Goal: Task Accomplishment & Management: Manage account settings

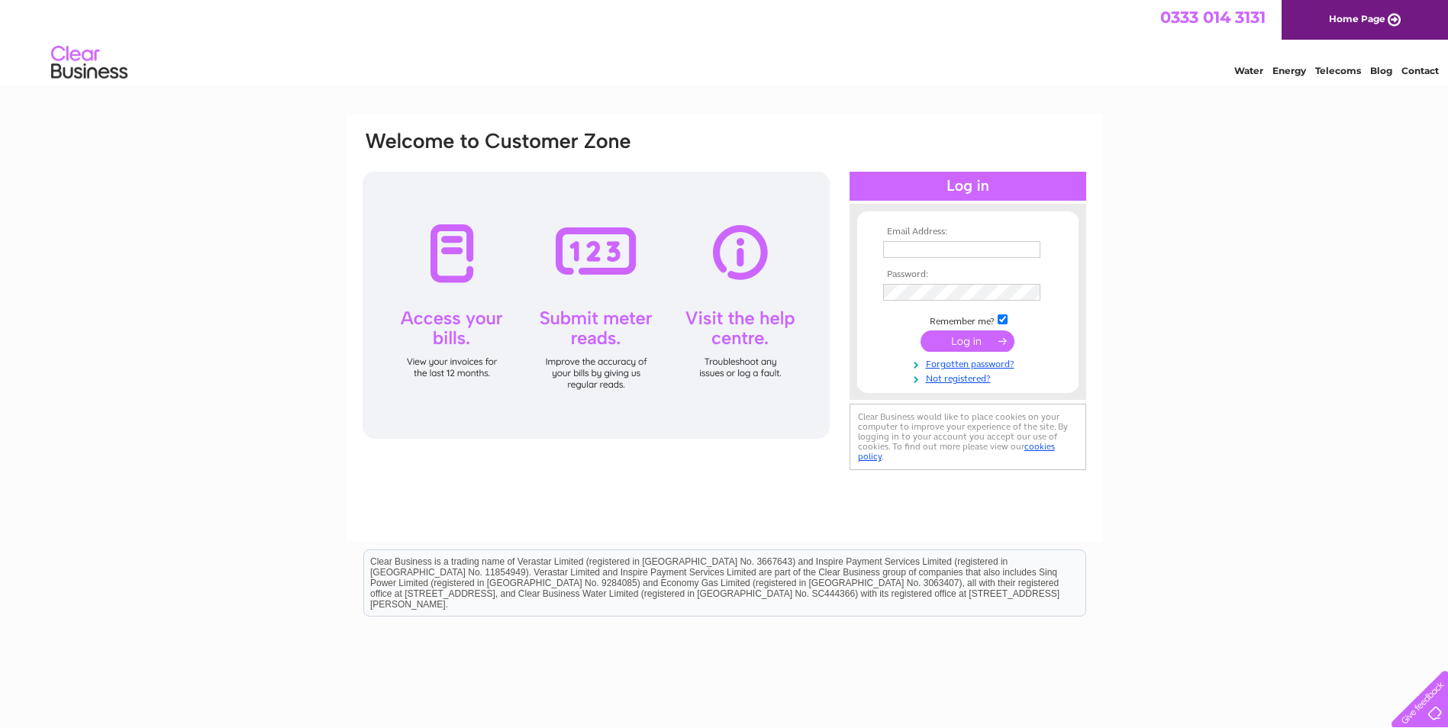
type input "[EMAIL_ADDRESS][DOMAIN_NAME]"
click at [958, 338] on input "submit" at bounding box center [967, 340] width 94 height 21
click at [968, 339] on input "submit" at bounding box center [967, 340] width 94 height 21
click at [964, 340] on input "submit" at bounding box center [967, 340] width 94 height 21
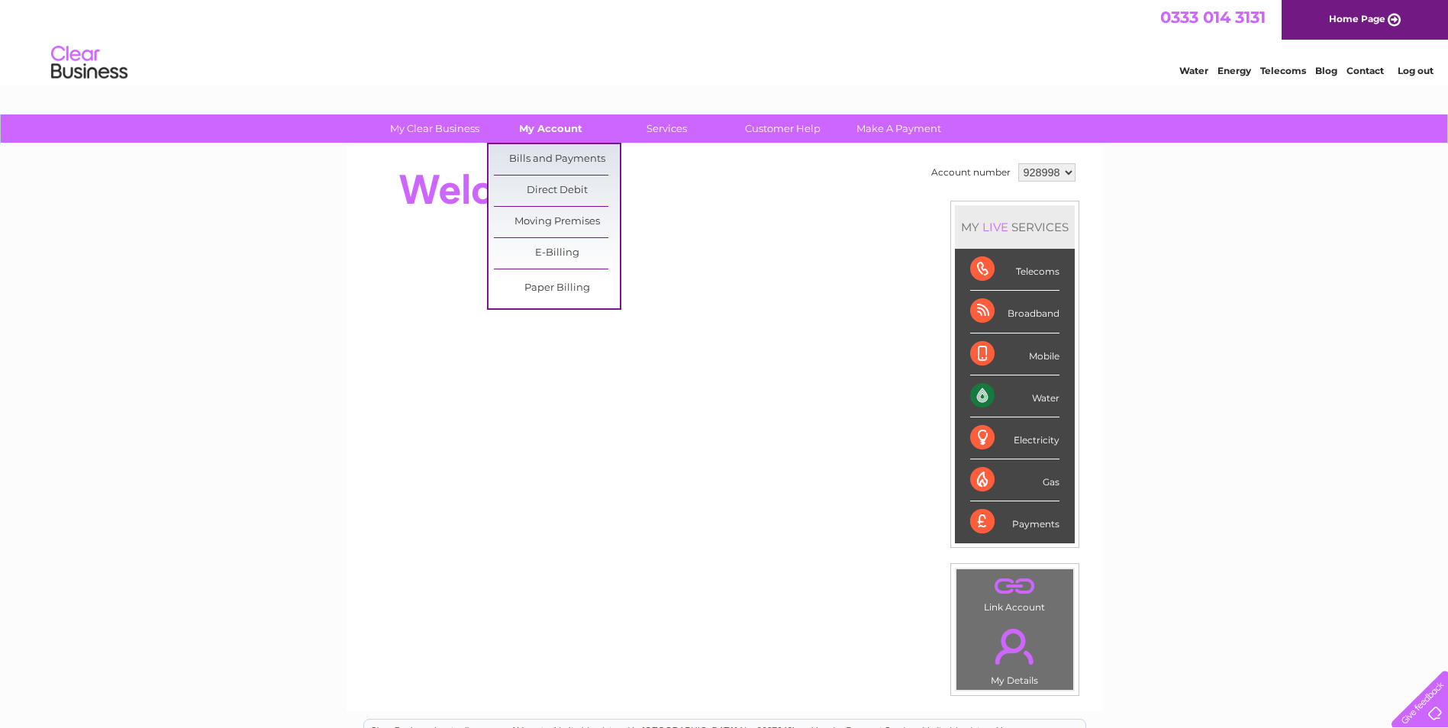
click at [561, 128] on link "My Account" at bounding box center [551, 128] width 126 height 28
click at [565, 159] on link "Bills and Payments" at bounding box center [557, 159] width 126 height 31
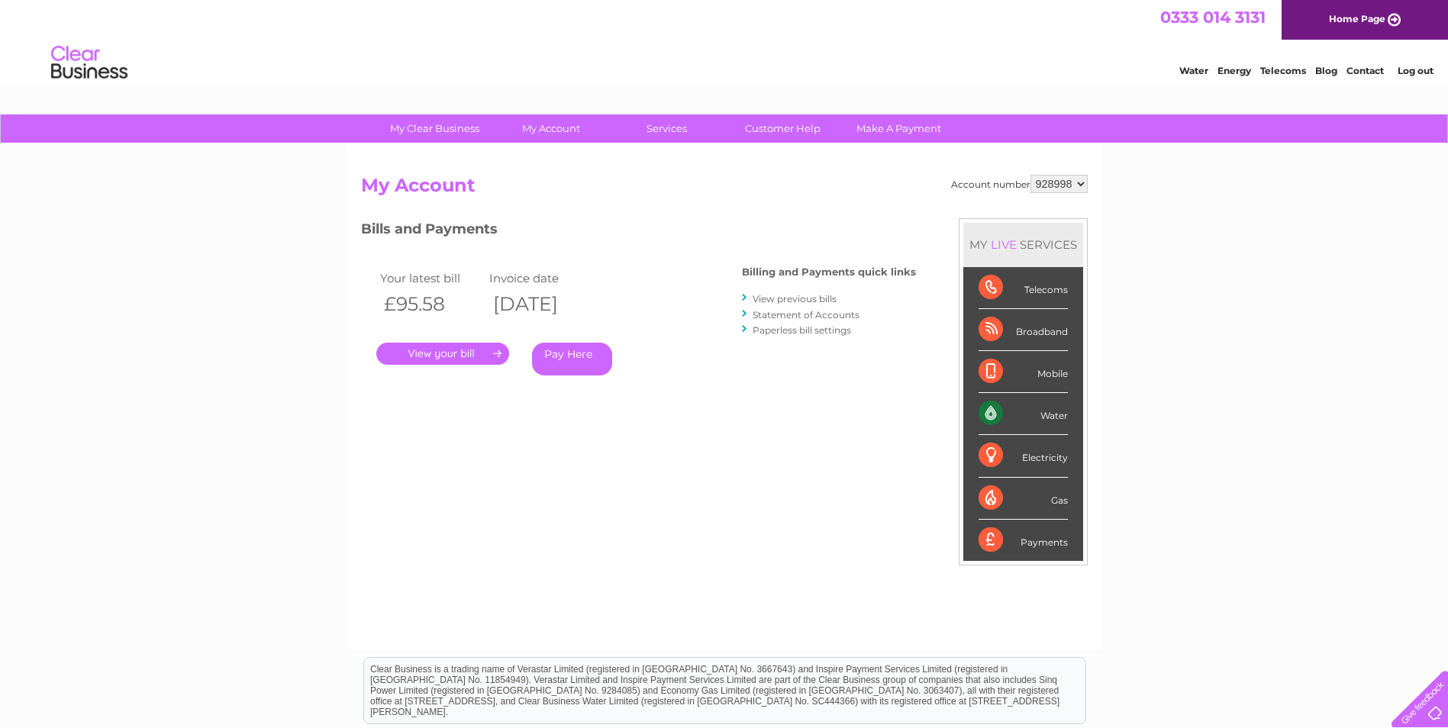
click at [442, 355] on link "." at bounding box center [442, 354] width 133 height 22
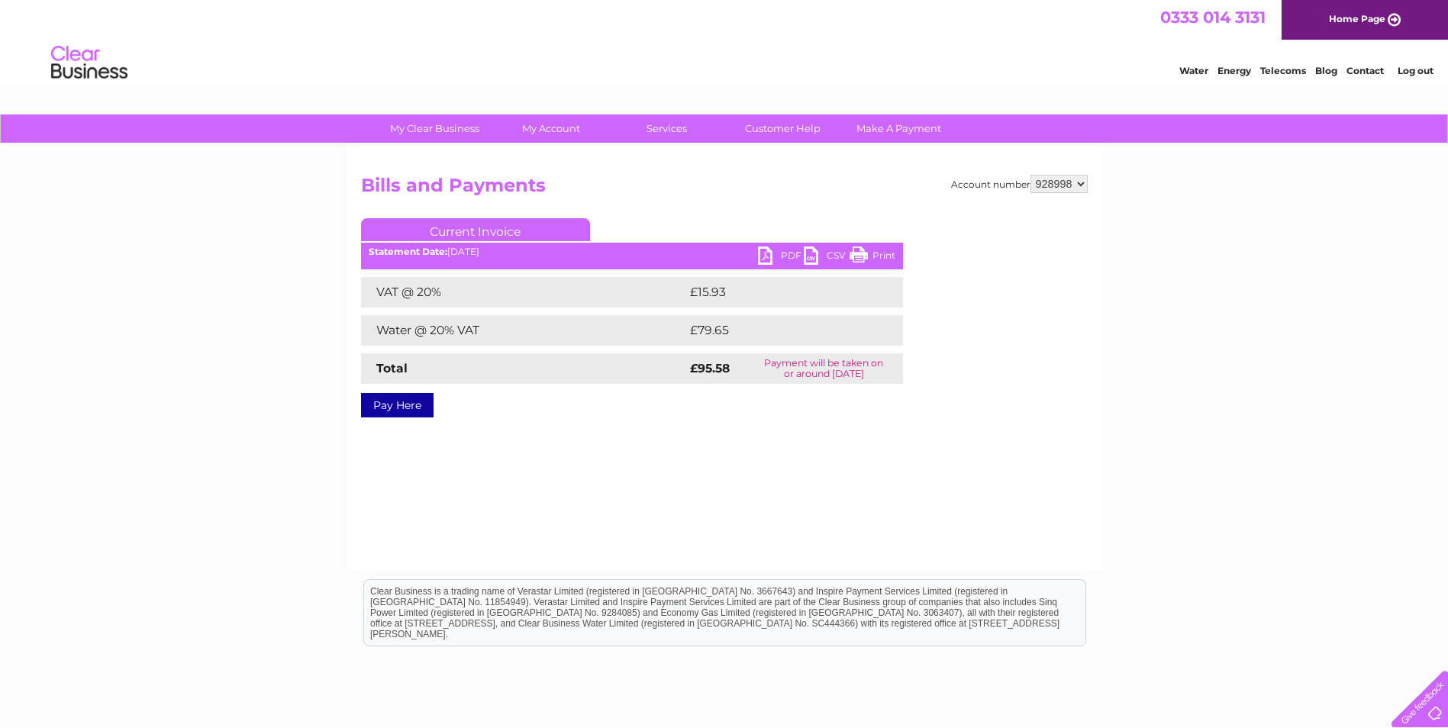
click at [765, 250] on link "PDF" at bounding box center [781, 258] width 46 height 22
